Goal: Information Seeking & Learning: Understand process/instructions

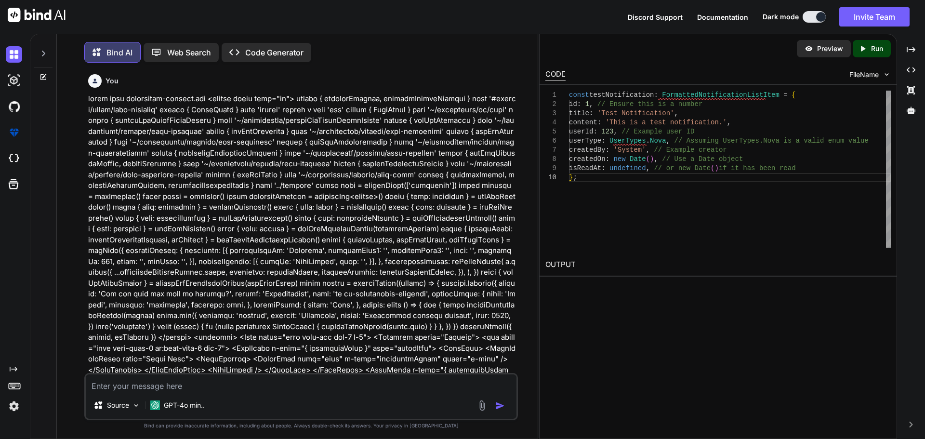
scroll to position [31431, 0]
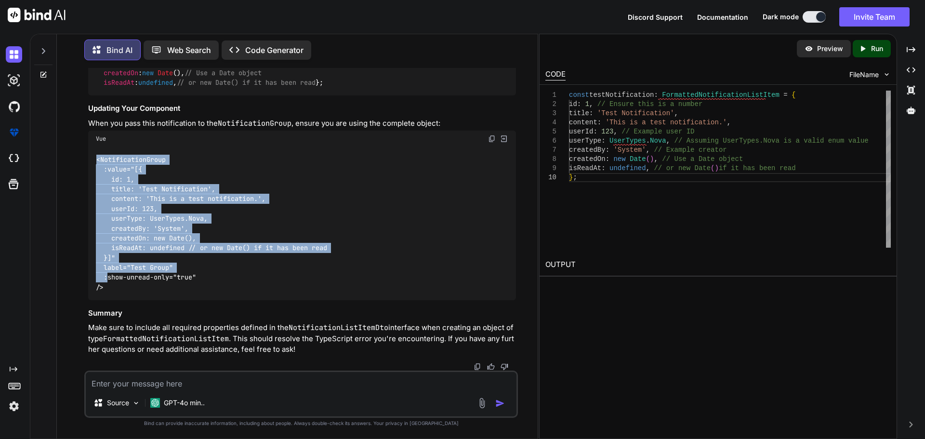
drag, startPoint x: 106, startPoint y: 254, endPoint x: 86, endPoint y: 158, distance: 98.8
click at [86, 158] on div "You Bind AI To implement a similar structure in your notifications.vue file as …" at bounding box center [302, 219] width 432 height 303
copy code "<NotificationGroup :value="[{ id: 1, title: 'Test Notification', content: 'This…"
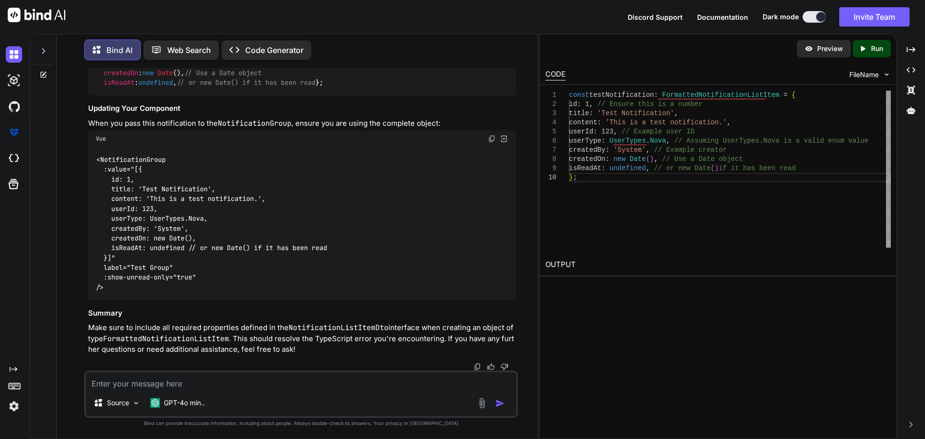
click at [111, 286] on div "<NotificationGroup :value="[{ id: 1, title: 'Test Notification', content: 'This…" at bounding box center [302, 223] width 428 height 153
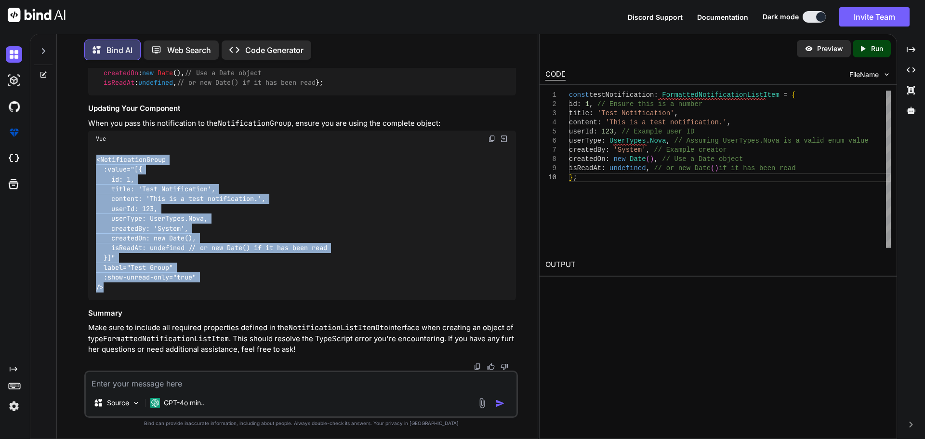
drag, startPoint x: 105, startPoint y: 291, endPoint x: 96, endPoint y: 157, distance: 134.7
click at [96, 157] on div "<NotificationGroup :value="[{ id: 1, title: 'Test Notification', content: 'This…" at bounding box center [302, 223] width 428 height 153
copy code "<NotificationGroup :value="[{ id: 1, title: 'Test Notification', content: 'This…"
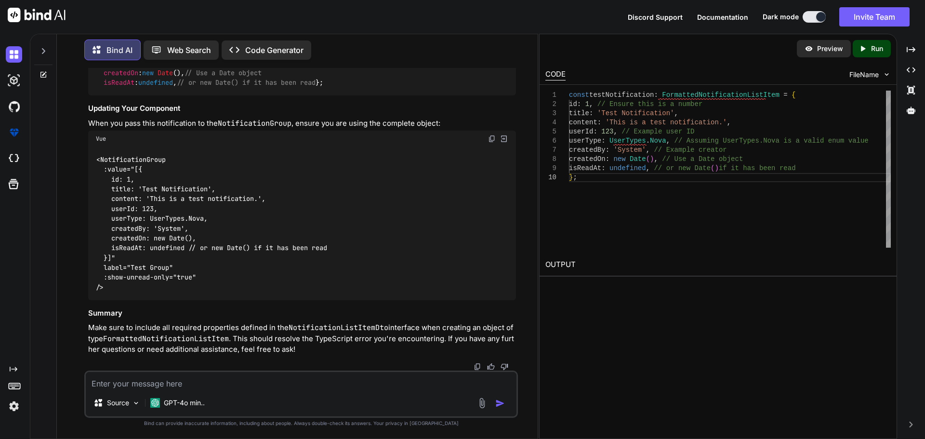
drag, startPoint x: 371, startPoint y: 191, endPoint x: 149, endPoint y: 190, distance: 221.6
drag, startPoint x: 159, startPoint y: 192, endPoint x: 93, endPoint y: 191, distance: 65.0
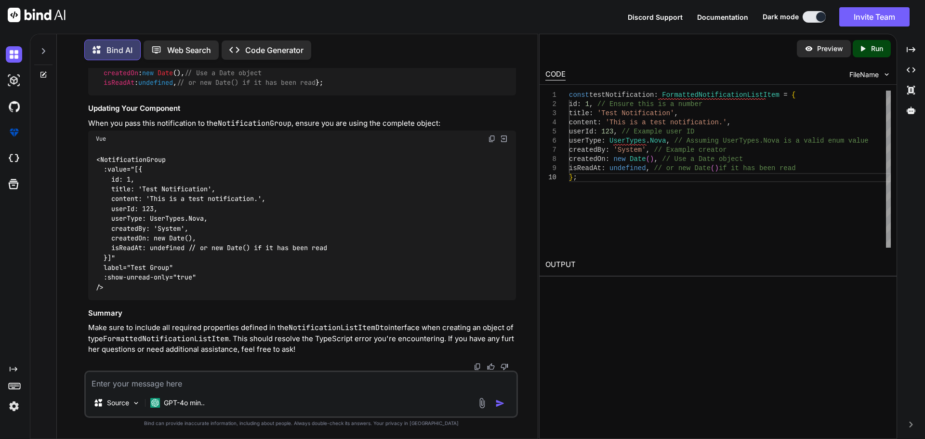
scroll to position [31431, 0]
drag, startPoint x: 173, startPoint y: 386, endPoint x: 172, endPoint y: 248, distance: 138.3
click at [173, 386] on textarea at bounding box center [301, 380] width 431 height 17
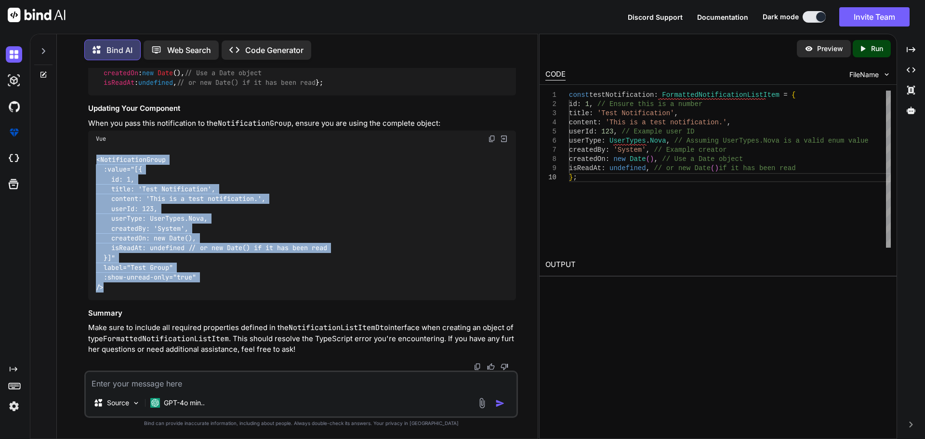
drag, startPoint x: 106, startPoint y: 290, endPoint x: 96, endPoint y: 159, distance: 131.0
click at [96, 159] on div "<NotificationGroup :value="[{ id: 1, title: 'Test Notification', content: 'This…" at bounding box center [302, 223] width 428 height 153
copy code "<NotificationGroup :value="[{ id: 1, title: 'Test Notification', content: 'This…"
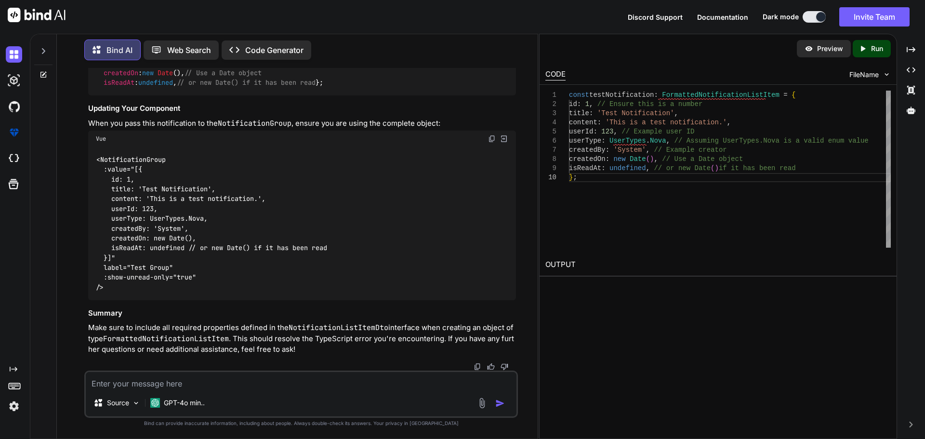
click at [174, 376] on textarea at bounding box center [301, 380] width 431 height 17
paste textarea "<NotificationGroup :value="[{ id: 1, title: 'Test Notification', content: 'This…"
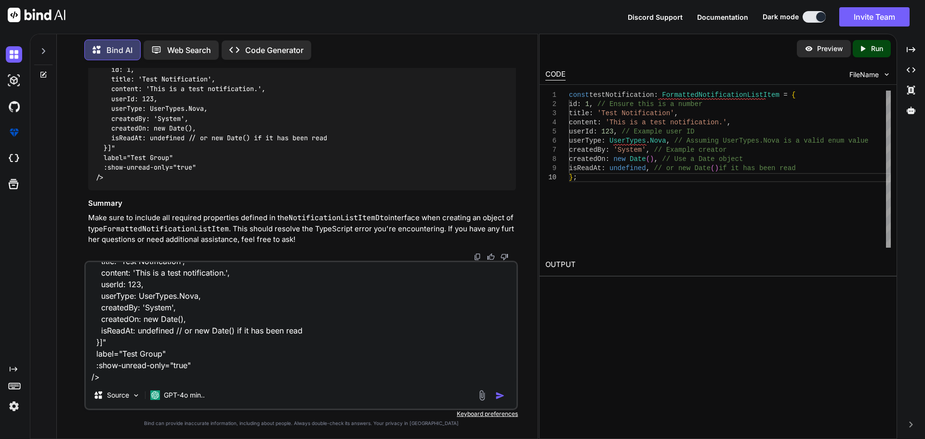
scroll to position [31541, 0]
click at [137, 378] on textarea "doing lke this works <NotificationGroup :value="[{ id: 1, title: 'Test Notifica…" at bounding box center [301, 321] width 431 height 119
click at [119, 376] on textarea "doing lke this works <NotificationGroup :value="[{ id: 1, title: 'Test Notifica…" at bounding box center [301, 321] width 431 height 119
paste textarea "<NotificationGroup v-for="[groupName, groupNotifications] in Object.entries(not…"
type textarea "doing lke this works <NotificationGroup :value="[{ id: 1, title: 'Test Notifica…"
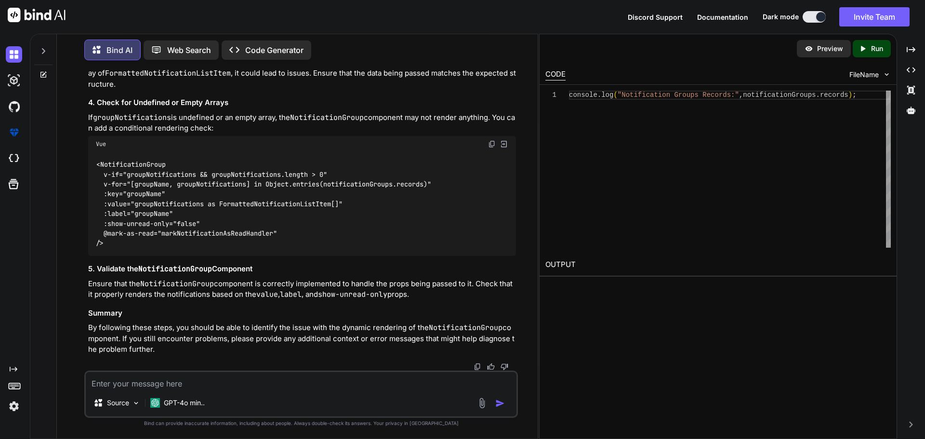
scroll to position [31925, 0]
drag, startPoint x: 112, startPoint y: 253, endPoint x: 96, endPoint y: 184, distance: 71.6
copy code "<NotificationGroup v-for="[groupName, groupNotifications] in Object.entries(not…"
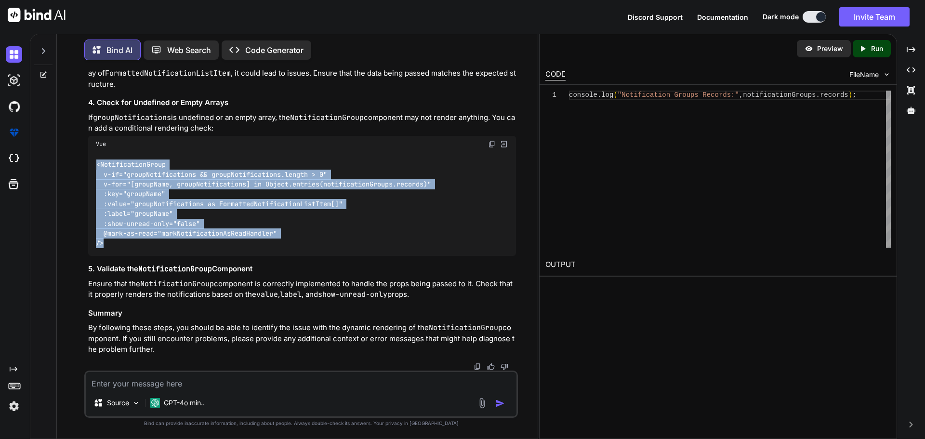
drag, startPoint x: 107, startPoint y: 343, endPoint x: 92, endPoint y: 260, distance: 84.3
click at [92, 256] on div "<NotificationGroup v-if="groupNotifications && groupNotifications.length > 0" v…" at bounding box center [302, 204] width 428 height 104
copy code "<NotificationGroup v-if="groupNotifications && groupNotifications.length > 0" v…"
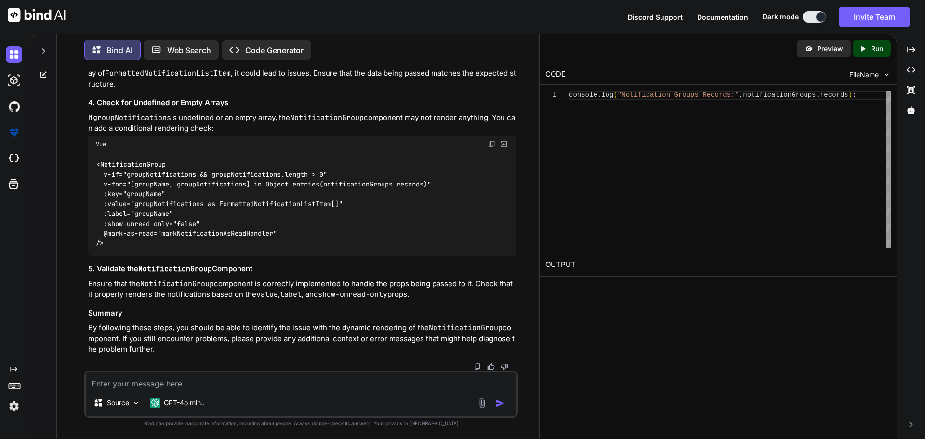
drag, startPoint x: 106, startPoint y: 257, endPoint x: 94, endPoint y: 182, distance: 76.0
copy code "<NotificationGroup v-for="[groupName, groupNotifications] in Object.entries(not…"
drag, startPoint x: 338, startPoint y: 169, endPoint x: 90, endPoint y: 166, distance: 247.7
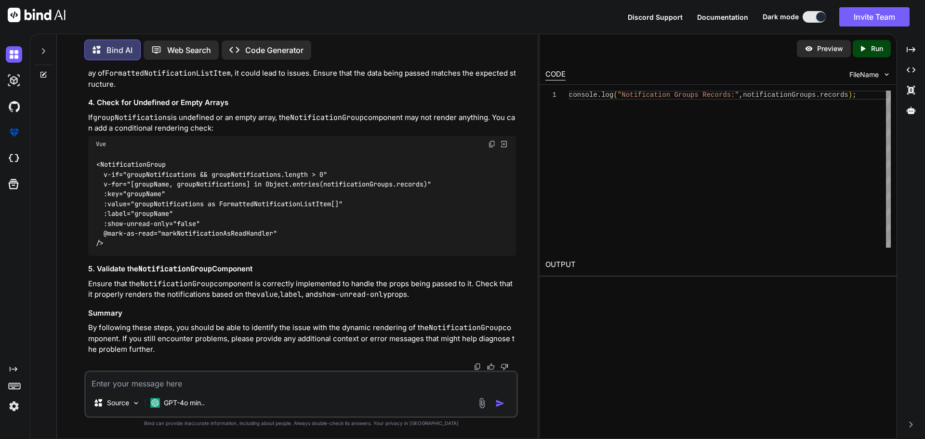
click at [90, 35] on div "console . log ( "Group Notifications:" , groupNotifications);" at bounding box center [302, 22] width 428 height 25
copy code "console . log ( "Group Notifications:" , groupNotifications);"
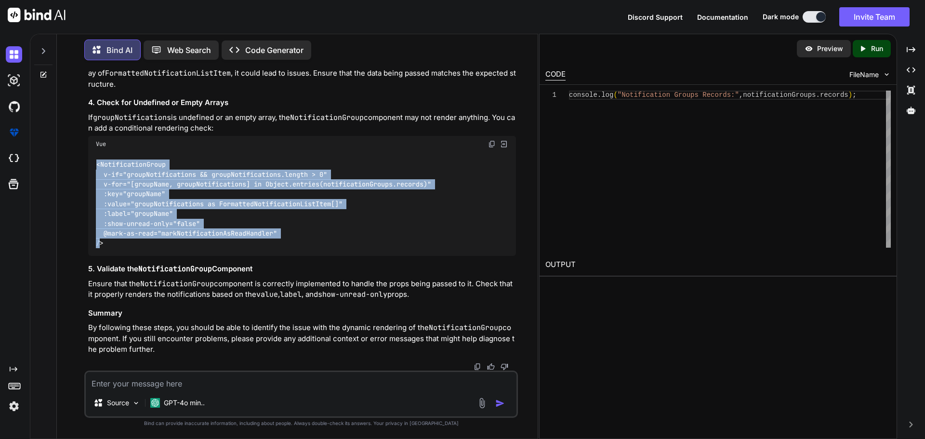
drag, startPoint x: 101, startPoint y: 246, endPoint x: 93, endPoint y: 163, distance: 83.3
click at [93, 163] on div "<NotificationGroup v-if="groupNotifications && groupNotifications.length > 0" v…" at bounding box center [302, 204] width 428 height 104
copy code "<NotificationGroup v-if="groupNotifications && groupNotifications.length > 0" v…"
